Goal: Information Seeking & Learning: Learn about a topic

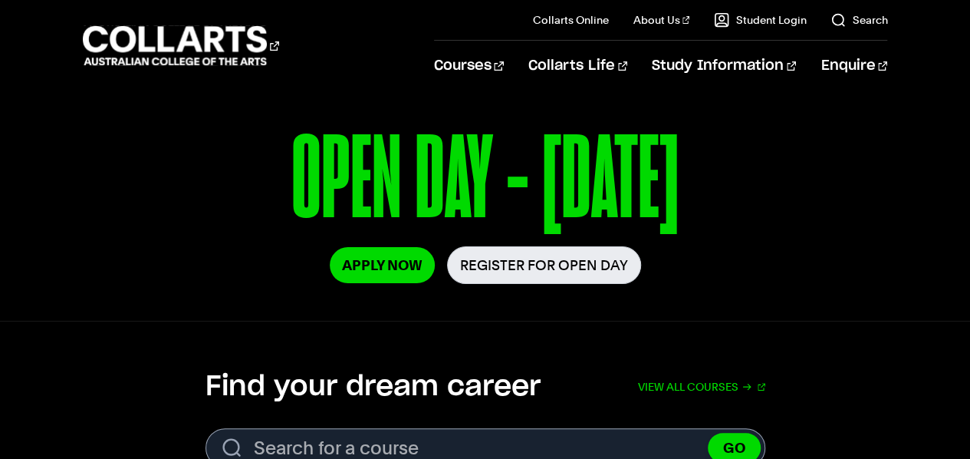
scroll to position [235, 0]
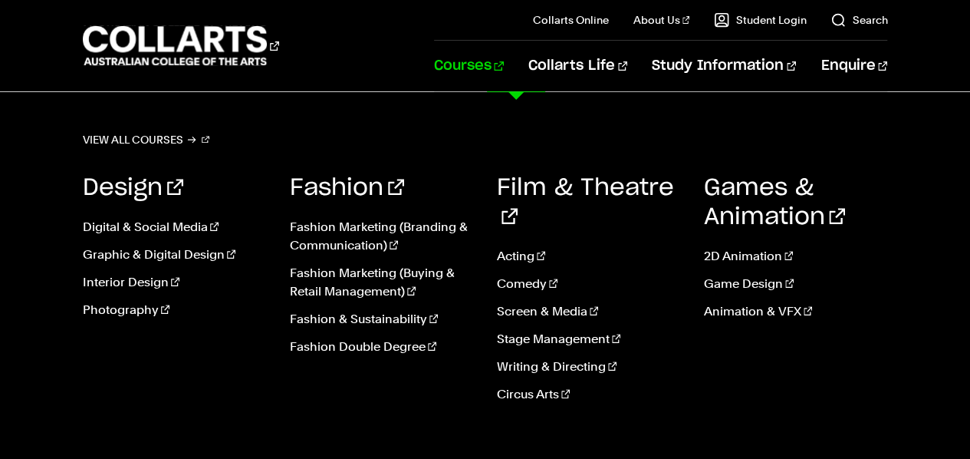
click at [504, 68] on link "Courses" at bounding box center [469, 66] width 70 height 51
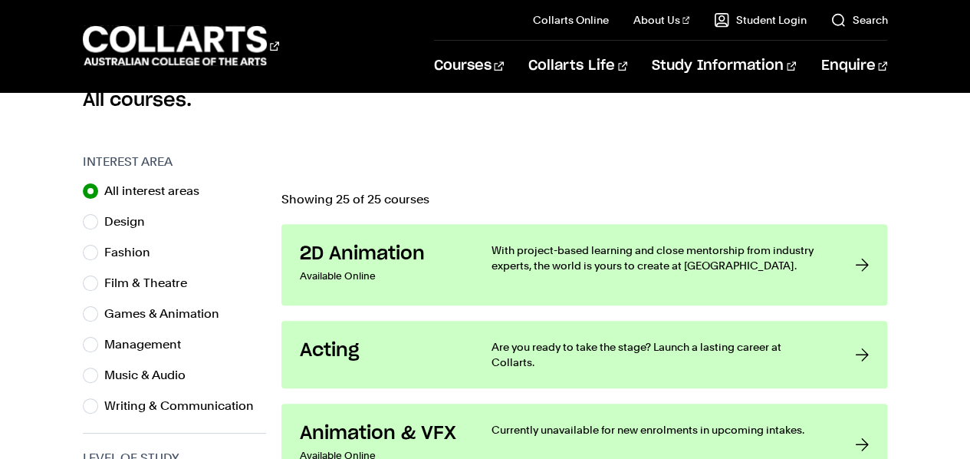
scroll to position [447, 0]
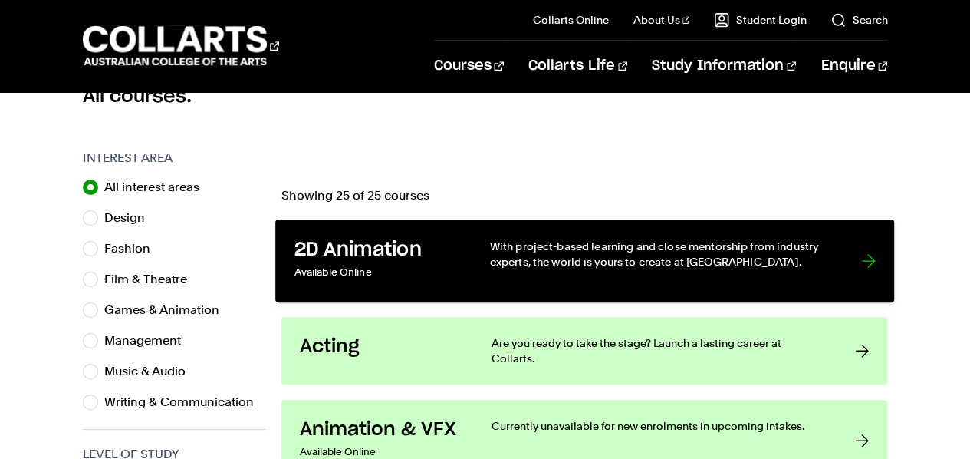
click at [460, 252] on link "2D Animation Available Online With project-based learning and close mentorship …" at bounding box center [584, 260] width 619 height 83
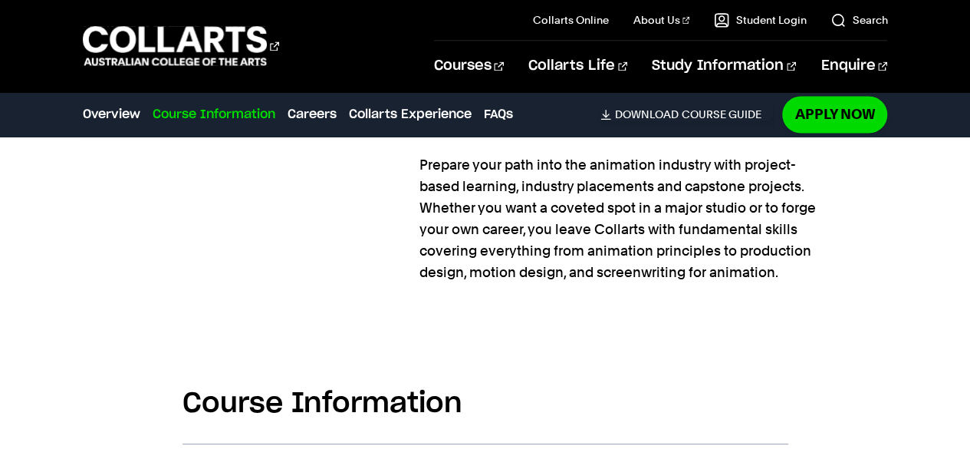
scroll to position [1505, 0]
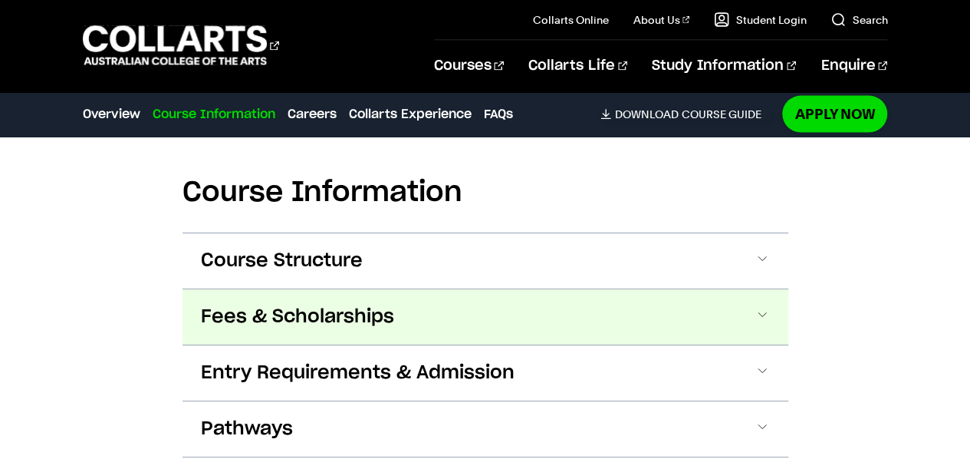
click at [557, 296] on button "Fees & Scholarships" at bounding box center [486, 316] width 606 height 55
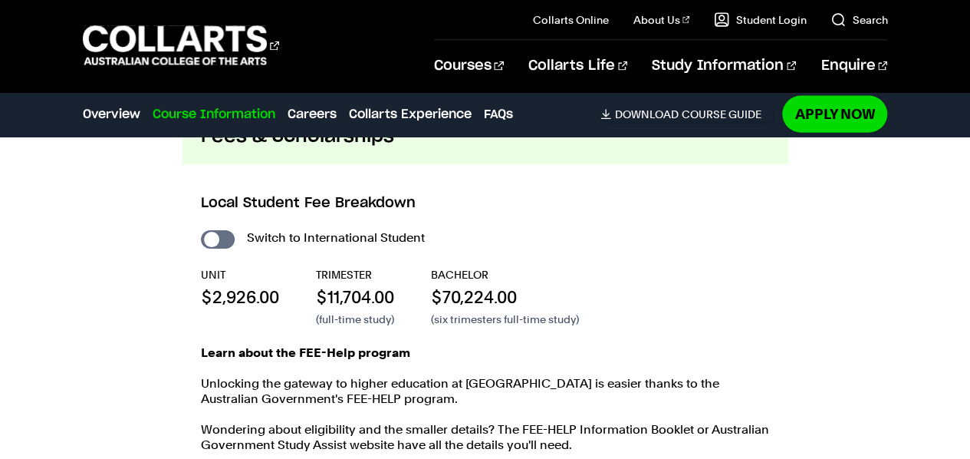
scroll to position [1692, 0]
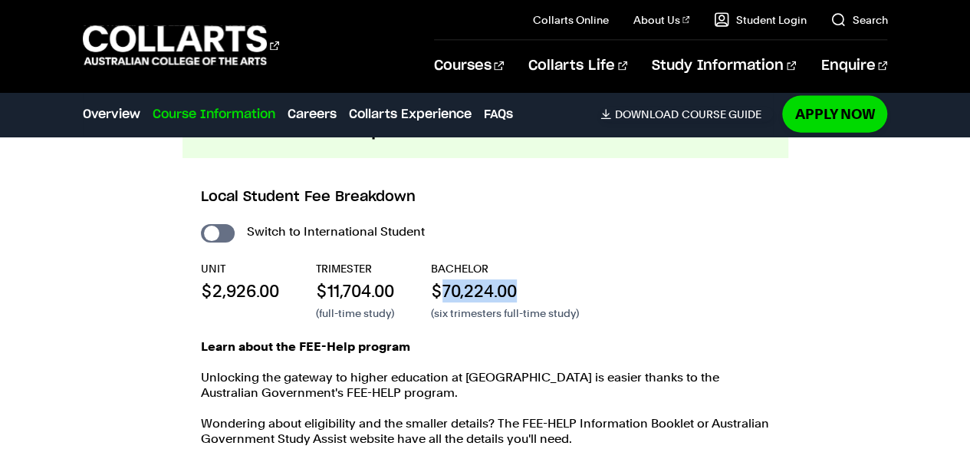
drag, startPoint x: 442, startPoint y: 257, endPoint x: 580, endPoint y: 271, distance: 138.0
click at [579, 279] on p "$70,224.00" at bounding box center [505, 290] width 148 height 23
click at [543, 279] on p "$70,224.00" at bounding box center [505, 290] width 148 height 23
drag, startPoint x: 433, startPoint y: 265, endPoint x: 630, endPoint y: 288, distance: 199.2
click at [630, 288] on div "UNIT $2,926.00 TRIMESTER $11,704.00 (full-time study) BACHELOR $70,224.00 (six …" at bounding box center [485, 291] width 569 height 60
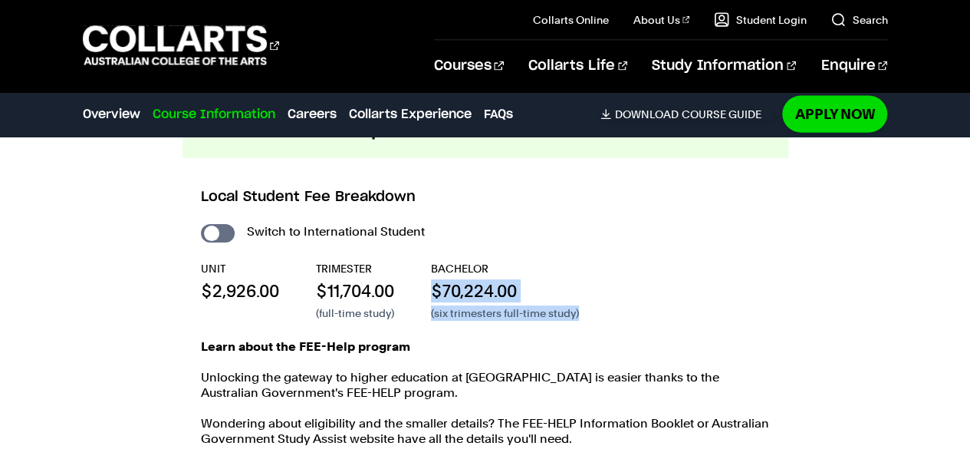
click at [567, 279] on p "$70,224.00" at bounding box center [505, 290] width 148 height 23
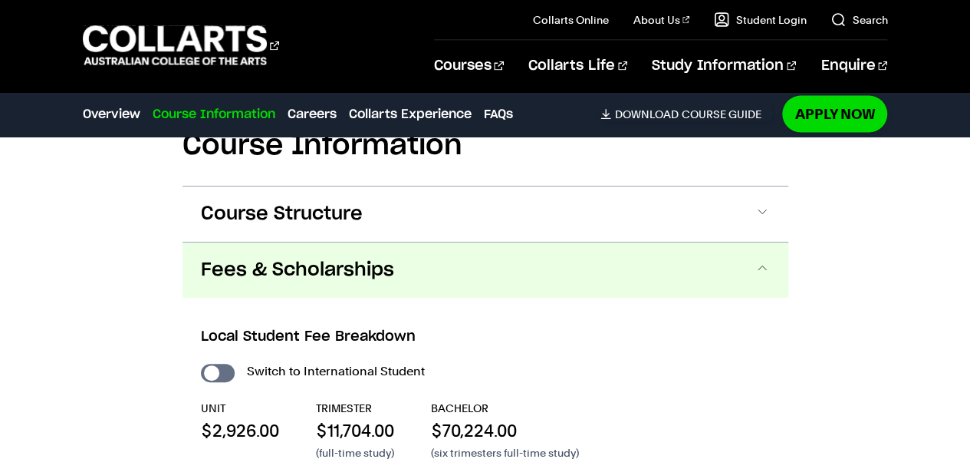
scroll to position [1525, 0]
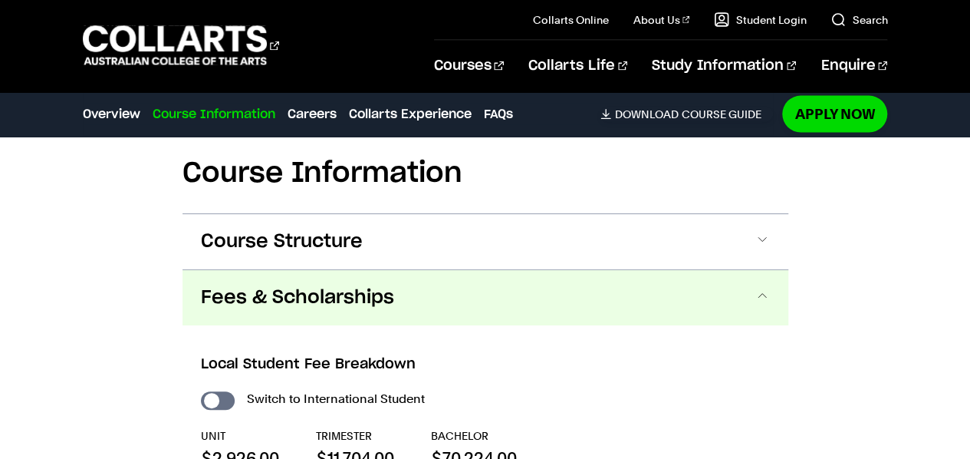
click at [247, 285] on span "Fees & Scholarships" at bounding box center [297, 297] width 193 height 25
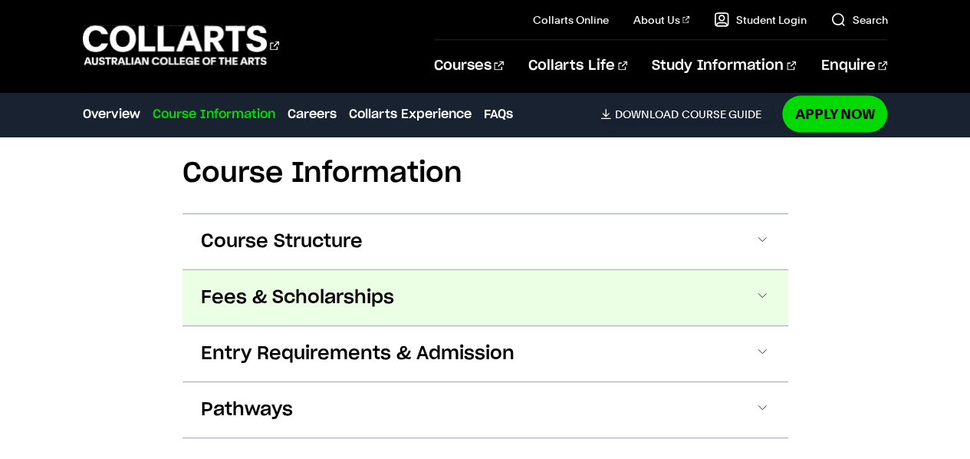
click at [744, 270] on button "Fees & Scholarships" at bounding box center [486, 297] width 606 height 55
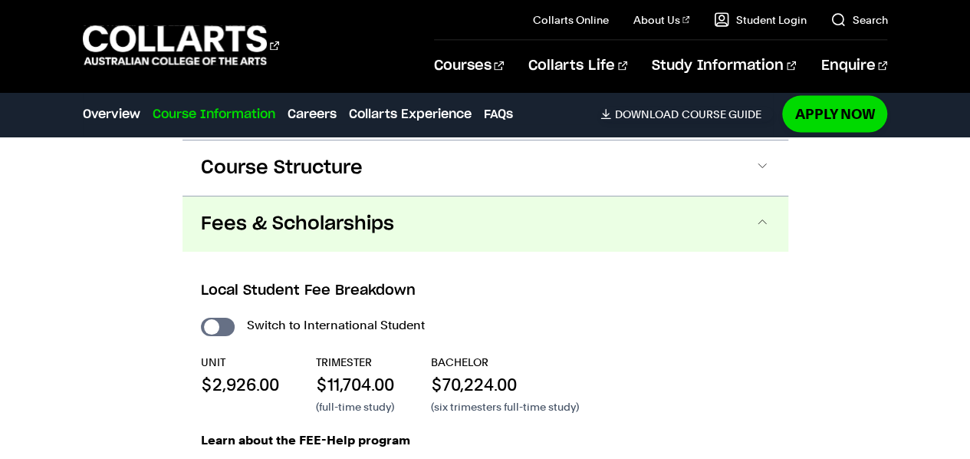
scroll to position [1598, 0]
click at [450, 199] on button "Fees & Scholarships" at bounding box center [486, 223] width 606 height 55
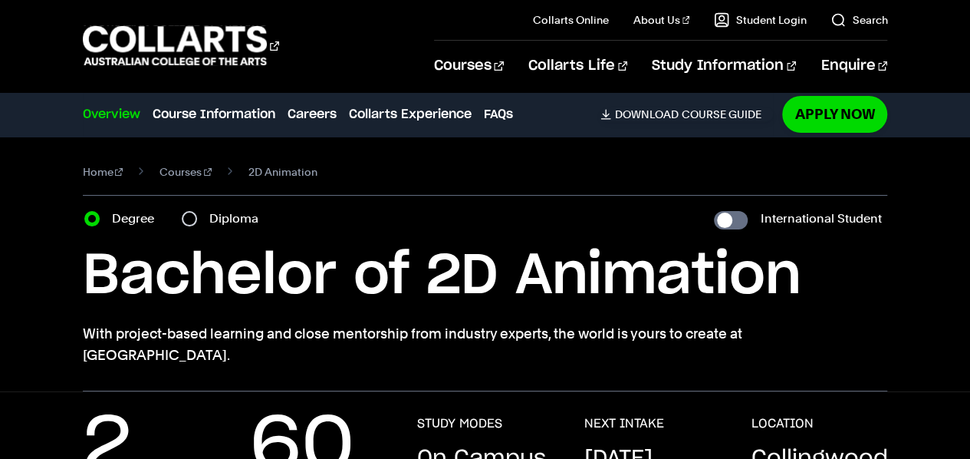
scroll to position [73, 0]
